Goal: Task Accomplishment & Management: Manage account settings

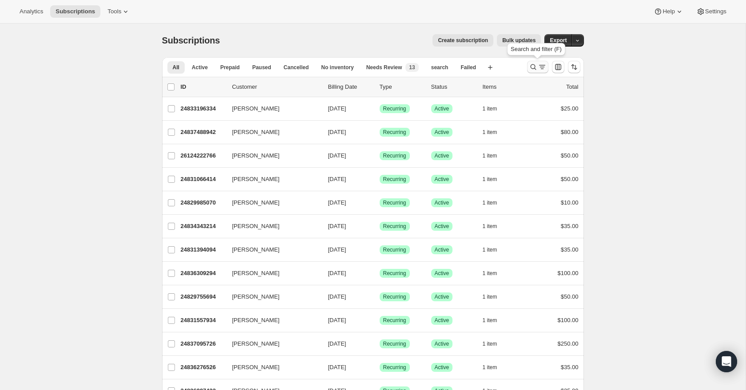
click at [534, 69] on icon "Search and filter results" at bounding box center [533, 67] width 9 height 9
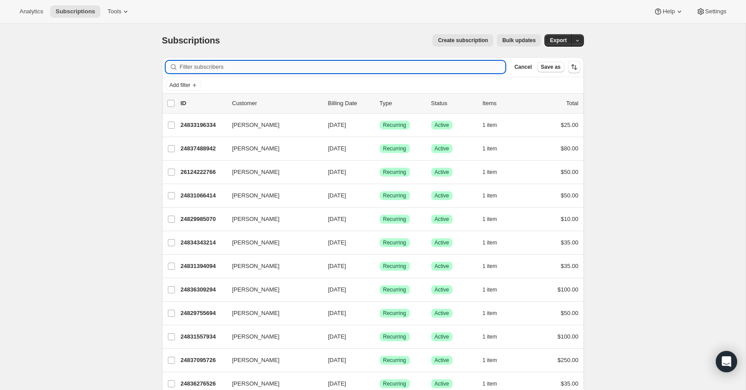
click at [289, 68] on input "Filter subscribers" at bounding box center [343, 67] width 326 height 12
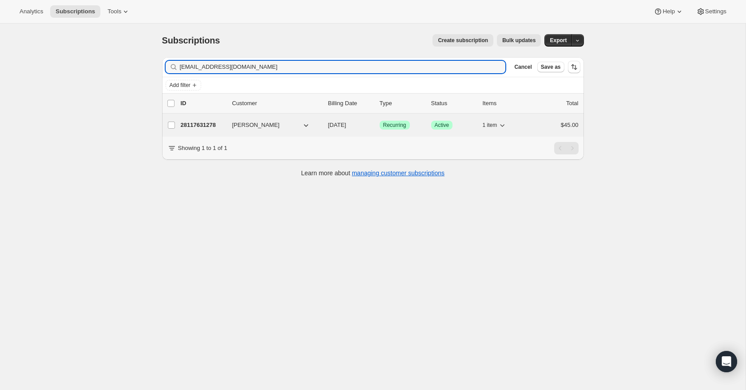
type input "[EMAIL_ADDRESS][DOMAIN_NAME]"
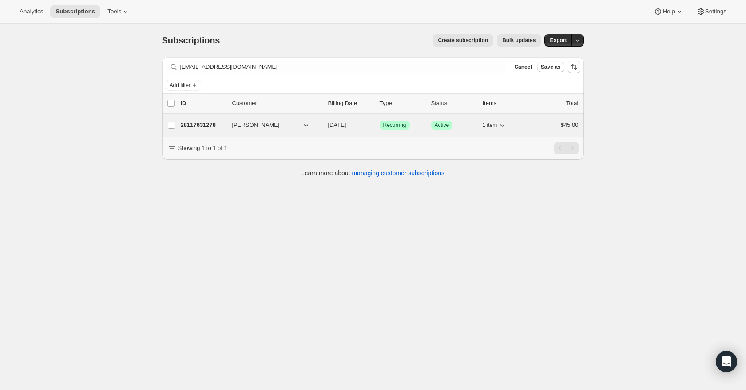
click at [270, 129] on span "[PERSON_NAME]" at bounding box center [255, 125] width 47 height 9
click at [216, 129] on p "28117631278" at bounding box center [203, 125] width 44 height 9
